Goal: Task Accomplishment & Management: Manage account settings

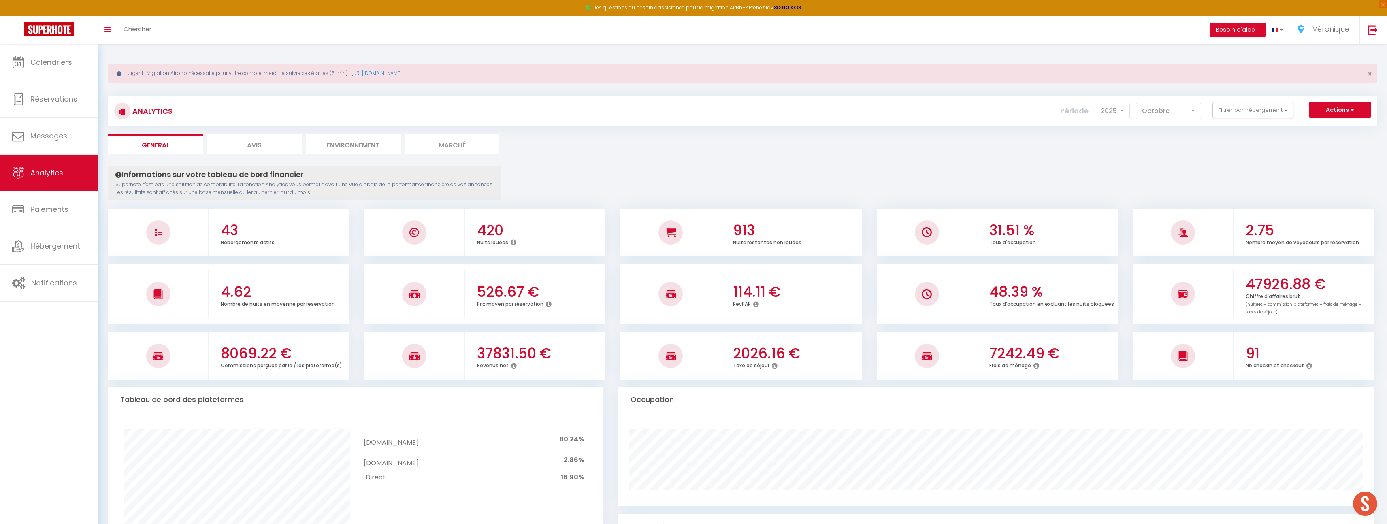
select select "2025"
select select "10"
click at [40, 56] on link "Calendriers" at bounding box center [49, 62] width 98 height 36
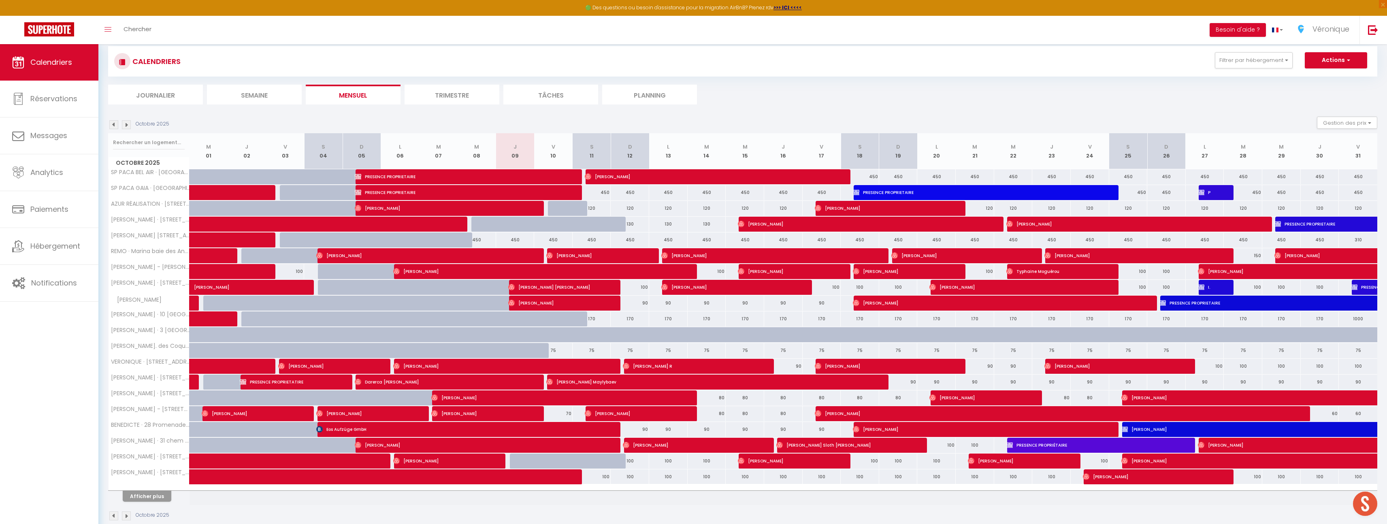
scroll to position [50, 0]
click at [708, 367] on span "[PERSON_NAME] R" at bounding box center [687, 365] width 128 height 15
select select "OK"
select select "0"
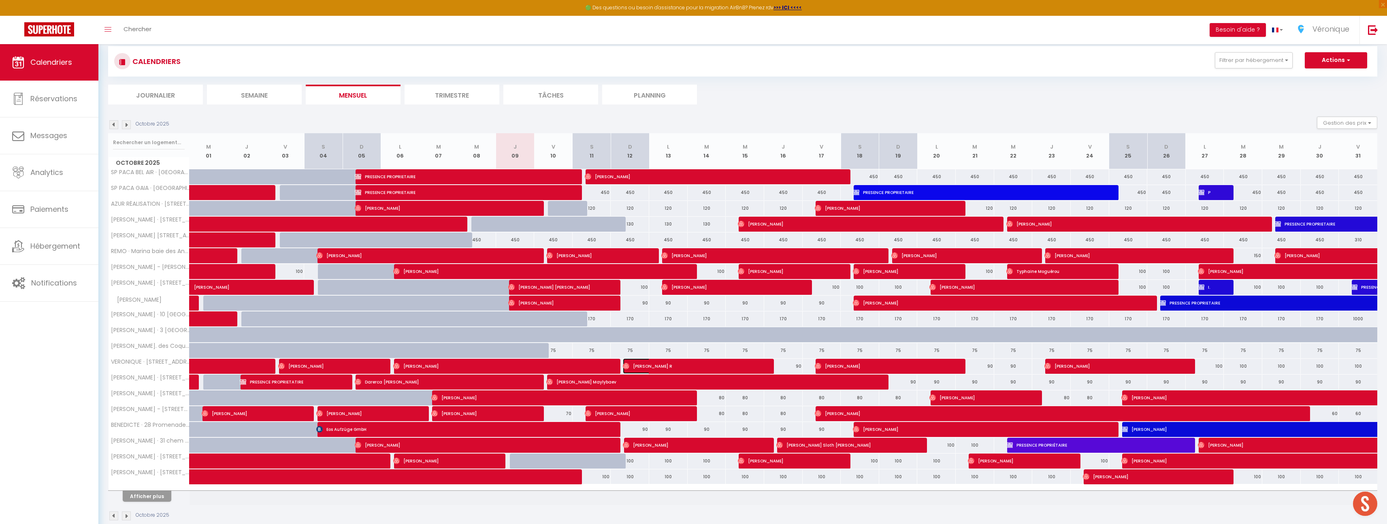
select select "0"
select select "1"
select select
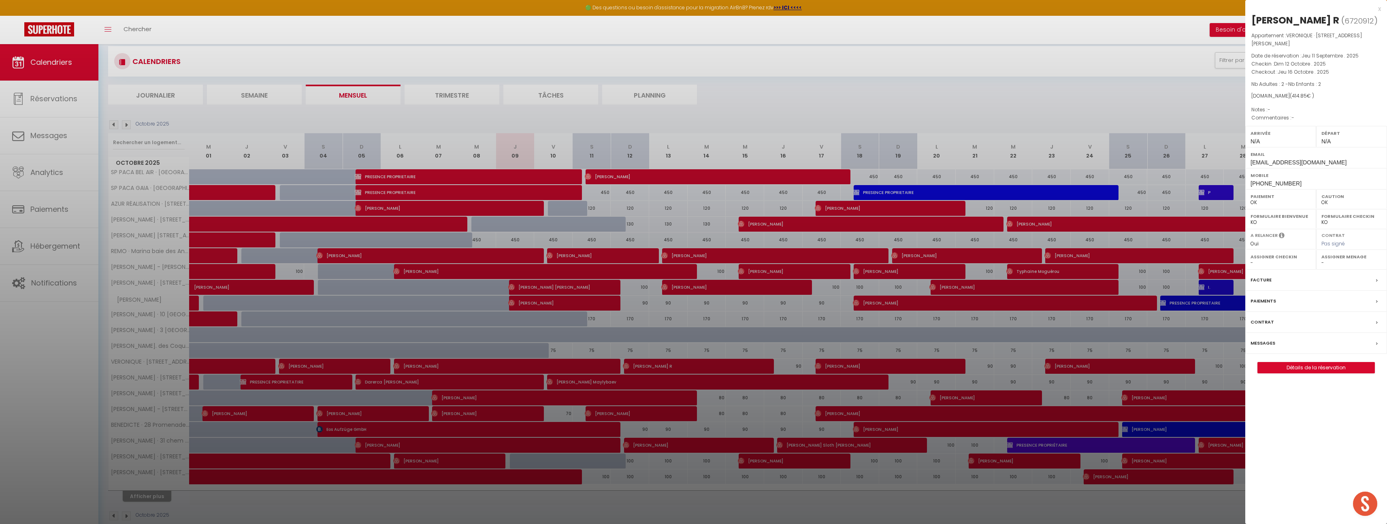
click at [1378, 7] on div "x" at bounding box center [1313, 9] width 136 height 10
